Goal: Information Seeking & Learning: Learn about a topic

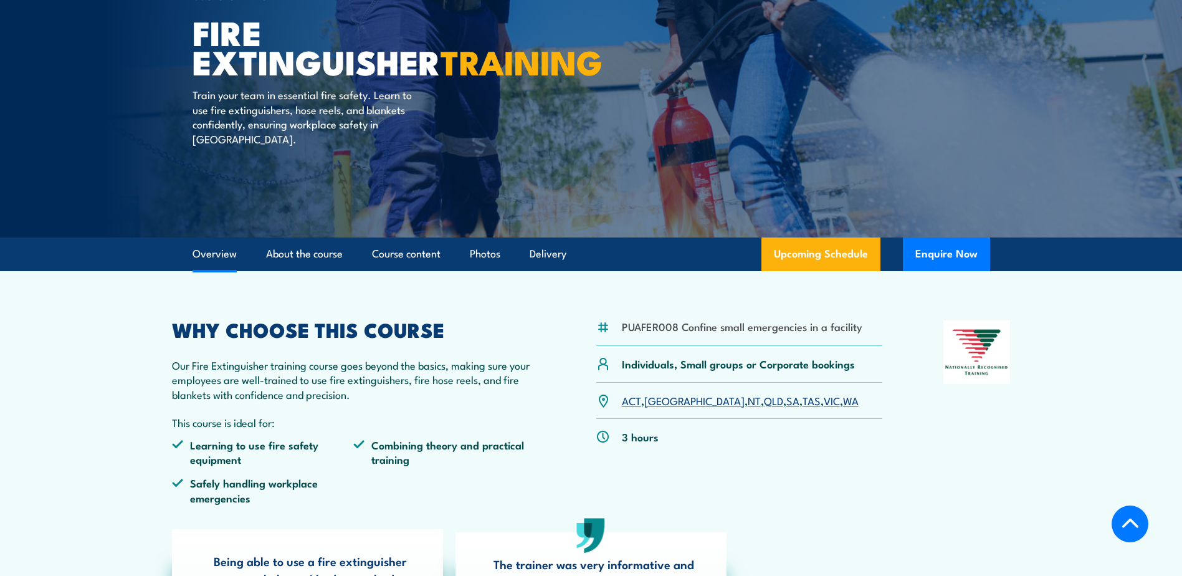
scroll to position [62, 0]
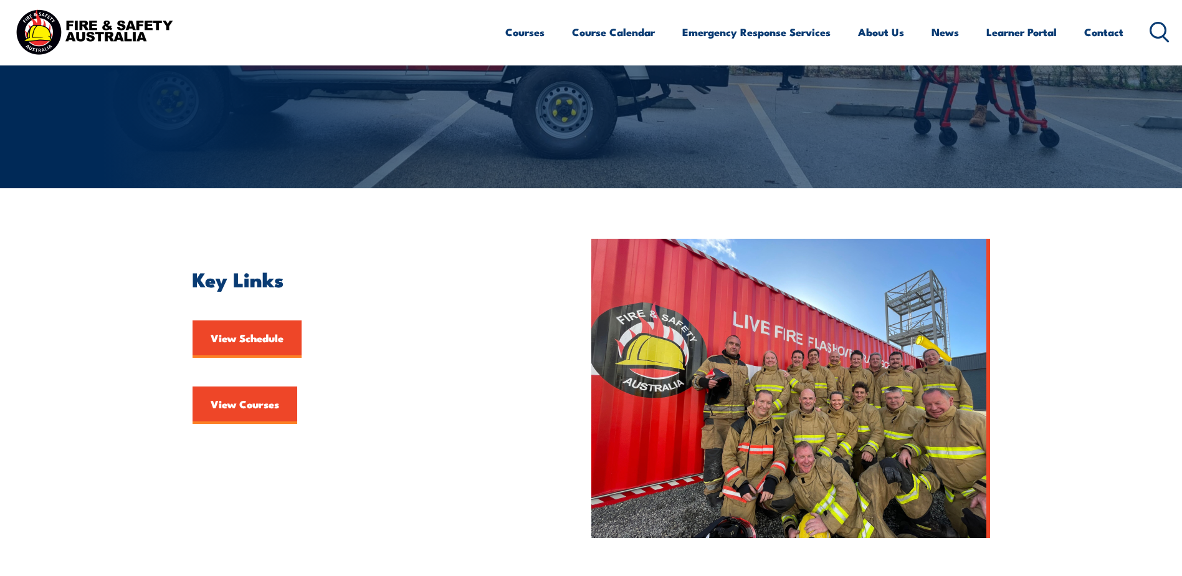
scroll to position [374, 0]
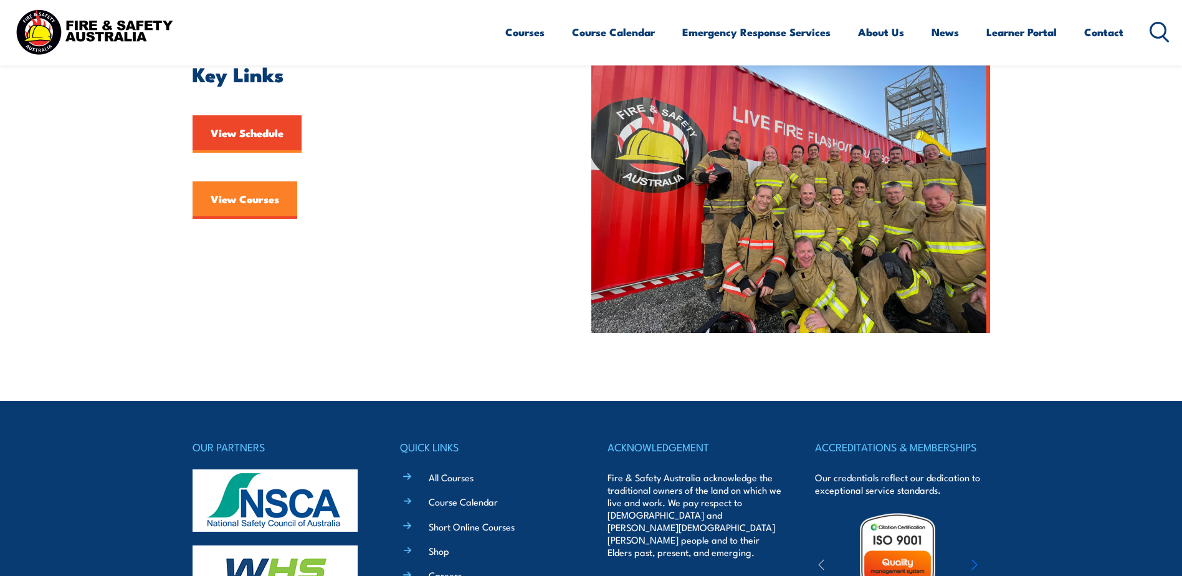
click at [233, 194] on link "View Courses" at bounding box center [245, 199] width 105 height 37
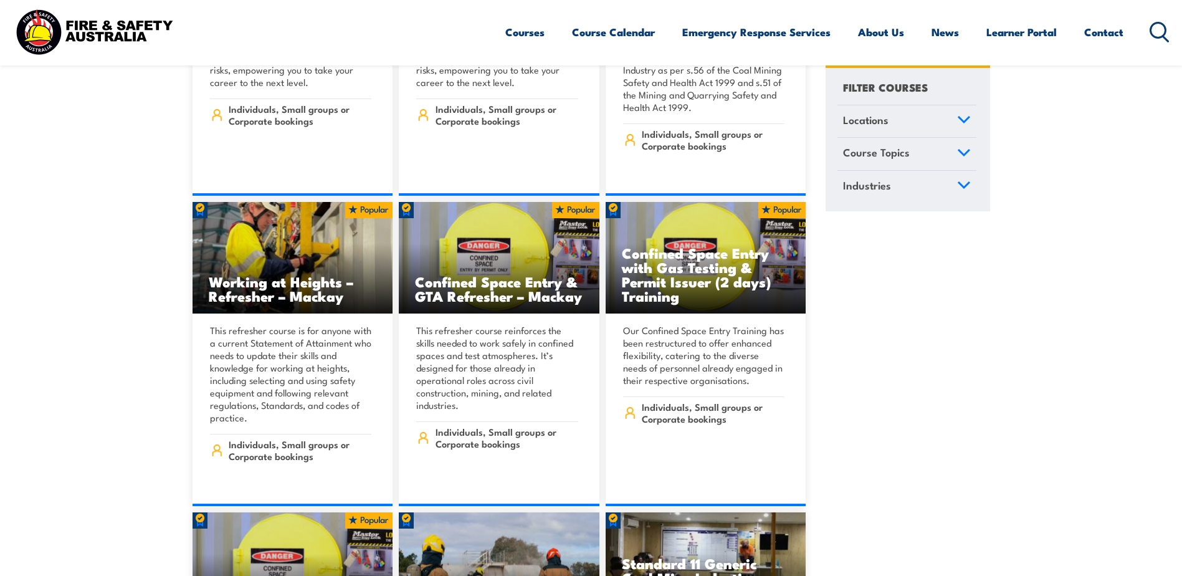
scroll to position [1932, 0]
